Goal: Task Accomplishment & Management: Use online tool/utility

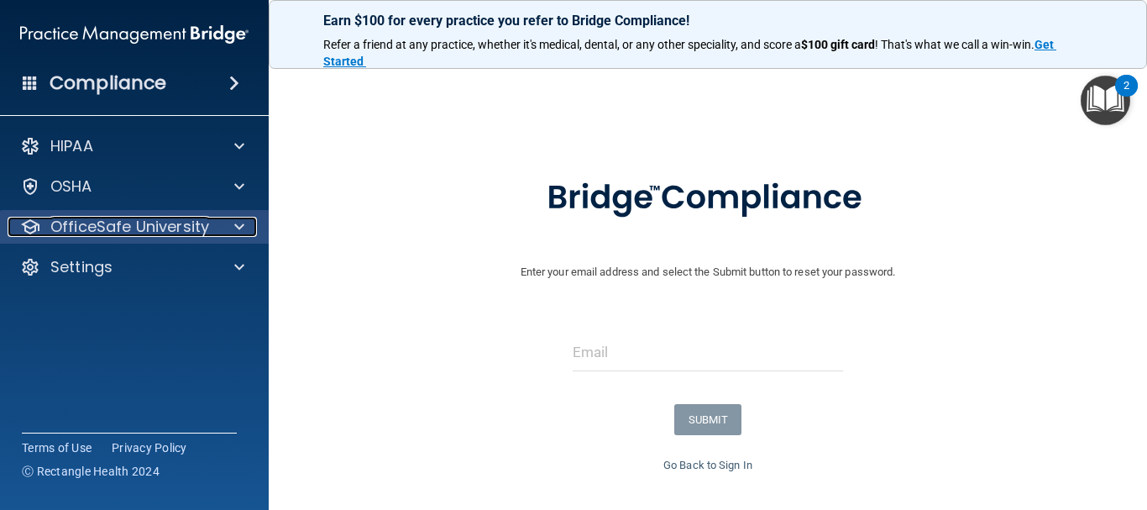
click at [251, 227] on div at bounding box center [237, 227] width 42 height 20
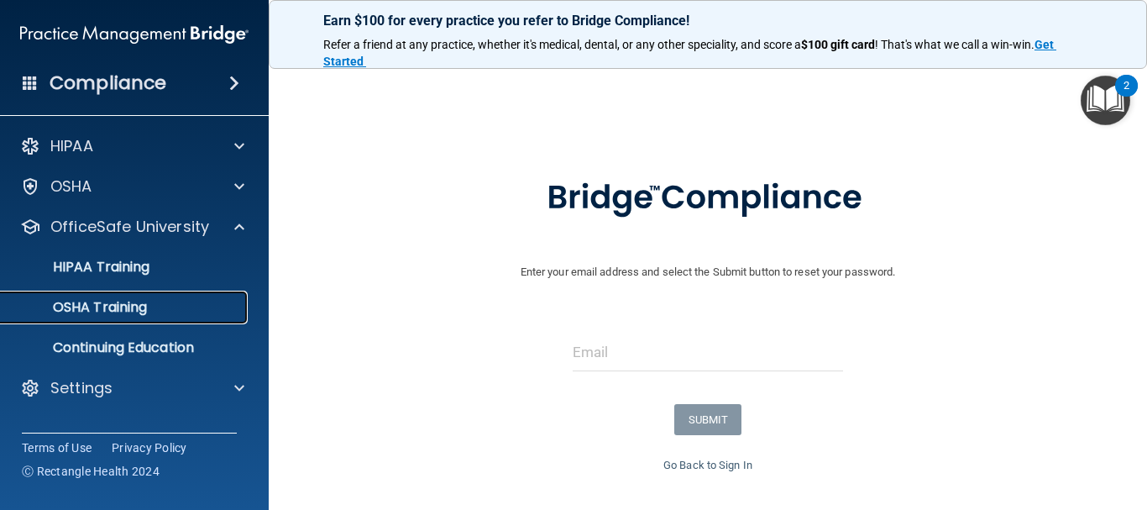
click at [192, 307] on div "OSHA Training" at bounding box center [125, 307] width 229 height 17
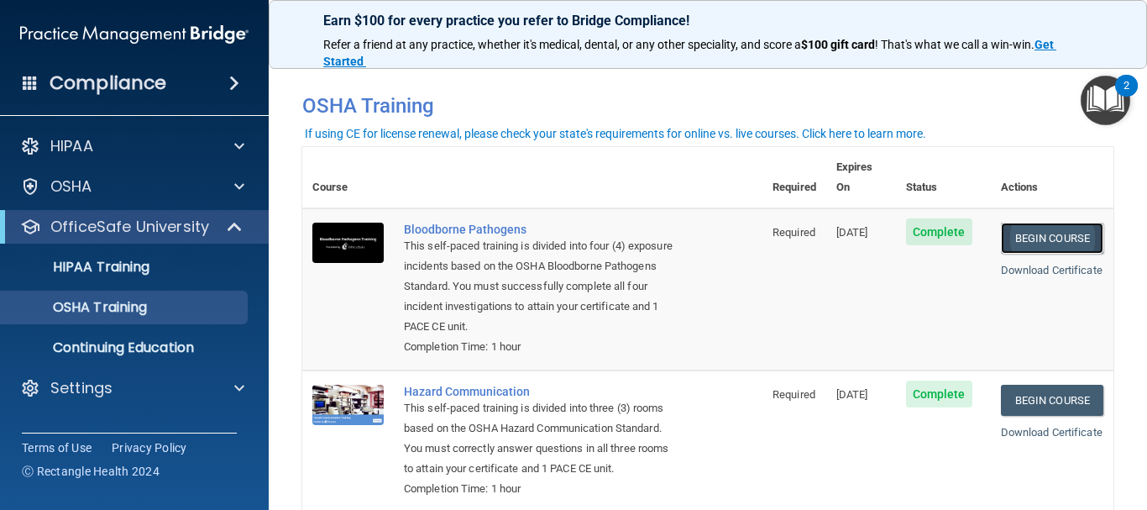
click at [1049, 223] on link "Begin Course" at bounding box center [1052, 238] width 102 height 31
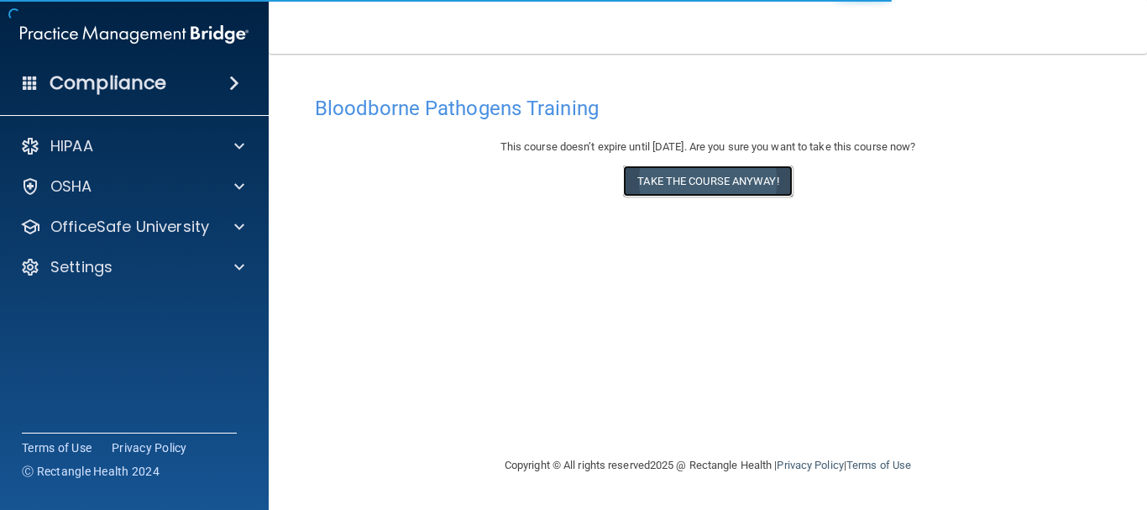
click at [725, 178] on button "Take the course anyway!" at bounding box center [707, 180] width 169 height 31
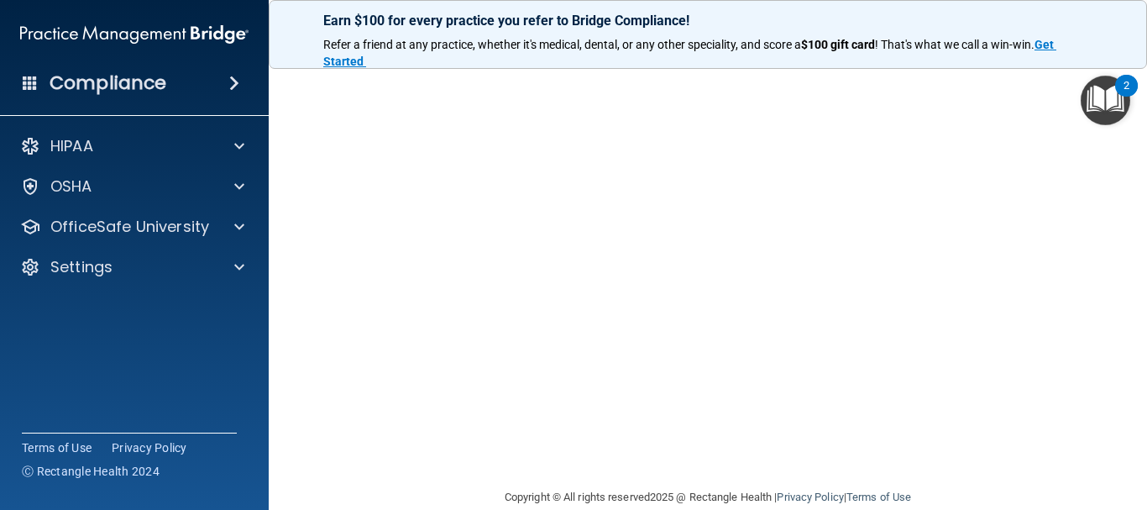
scroll to position [112, 0]
